Goal: Information Seeking & Learning: Understand process/instructions

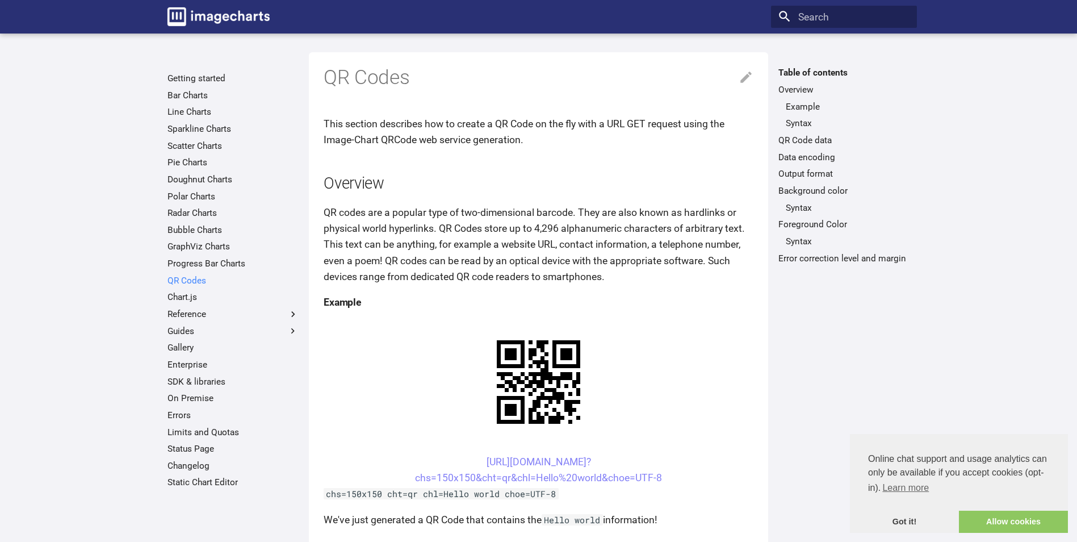
click at [191, 280] on link "QR Codes" at bounding box center [232, 280] width 131 height 11
click at [536, 456] on link "https://image-charts.com/chart? chs=150x150&cht=qr&chl=Hello%20world&choe=UTF-8" at bounding box center [538, 469] width 247 height 27
click at [198, 283] on link "QR Codes" at bounding box center [232, 280] width 131 height 11
click at [551, 456] on link "https://image-charts.com/chart? chs=150x150&cht=qr&chl=Hello%20world&choe=UTF-8" at bounding box center [538, 469] width 247 height 27
click at [1015, 522] on link "Allow cookies" at bounding box center [1013, 521] width 109 height 23
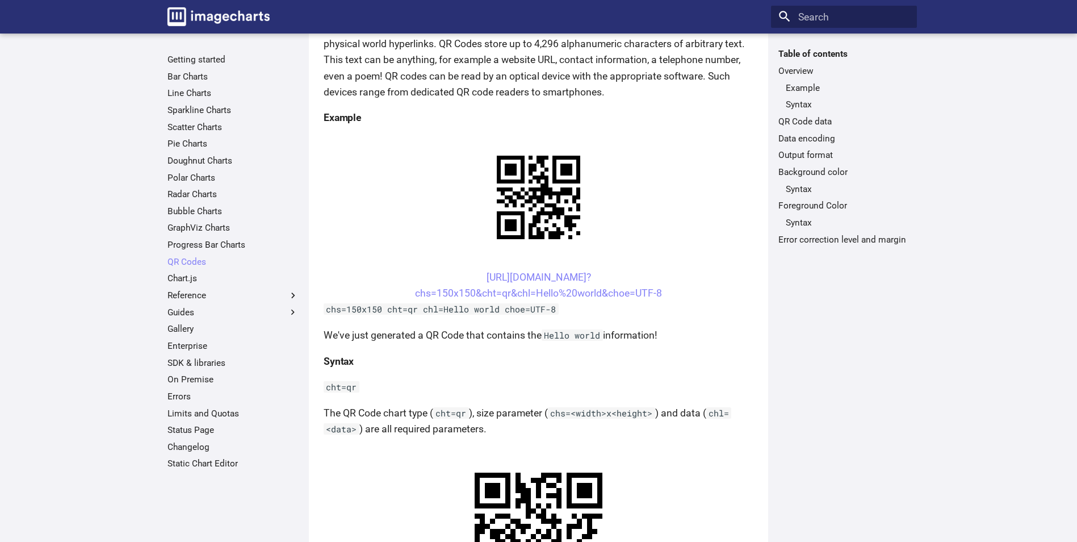
scroll to position [227, 0]
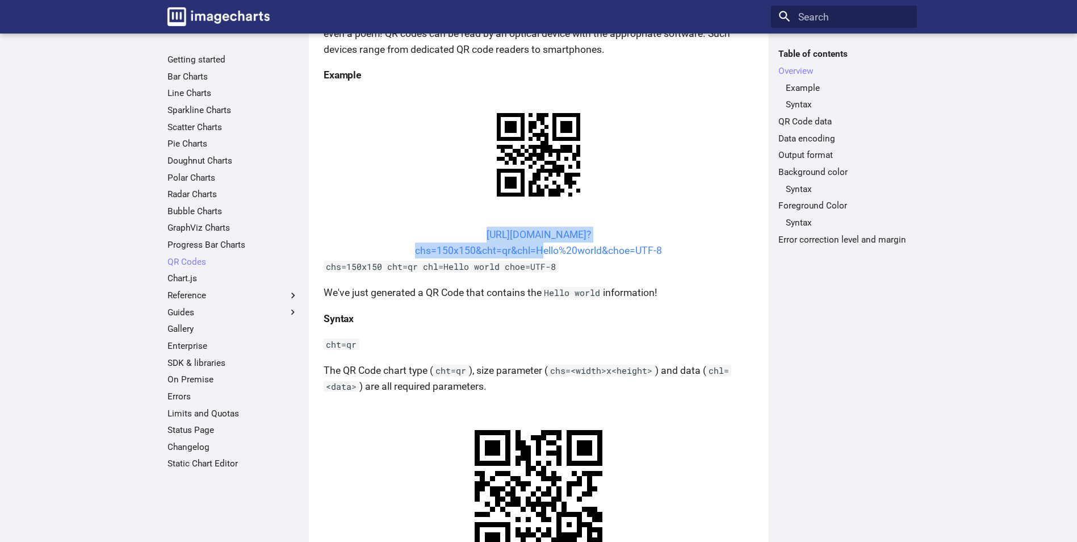
drag, startPoint x: 460, startPoint y: 229, endPoint x: 536, endPoint y: 255, distance: 80.6
click at [536, 255] on center "https://image-charts.com/chart? chs=150x150&cht=qr&chl=Hello%20world&choe=UTF-8" at bounding box center [539, 242] width 430 height 32
copy link "https://image-charts.com/chart? chs=150x150&cht=qr&chl="
